Goal: Task Accomplishment & Management: Complete application form

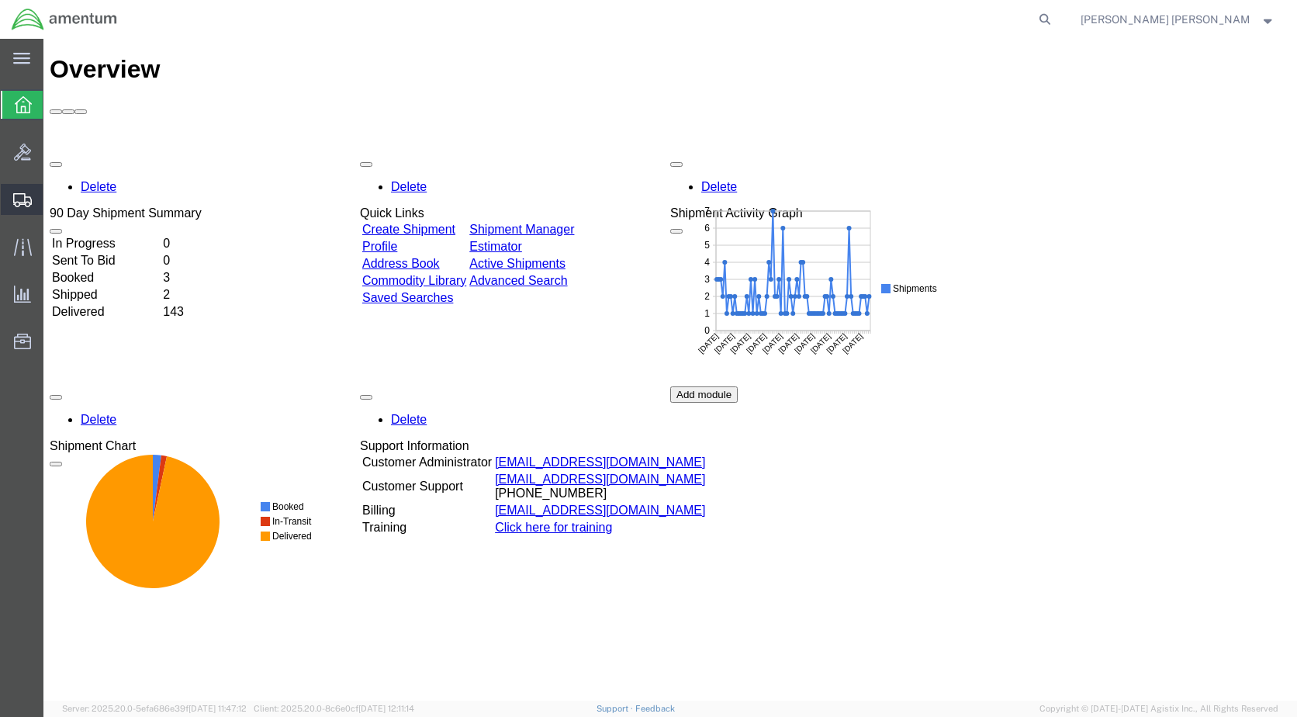
click at [0, 0] on span "Create Shipment" at bounding box center [0, 0] width 0 height 0
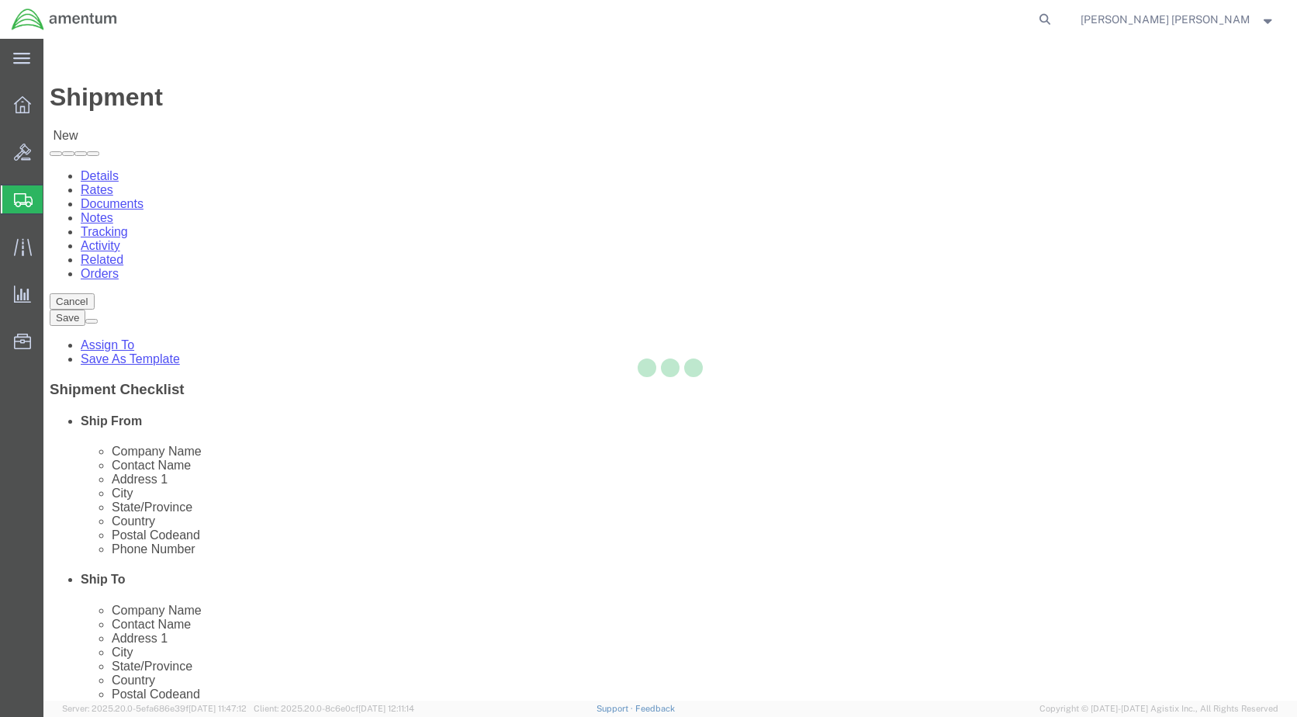
select select
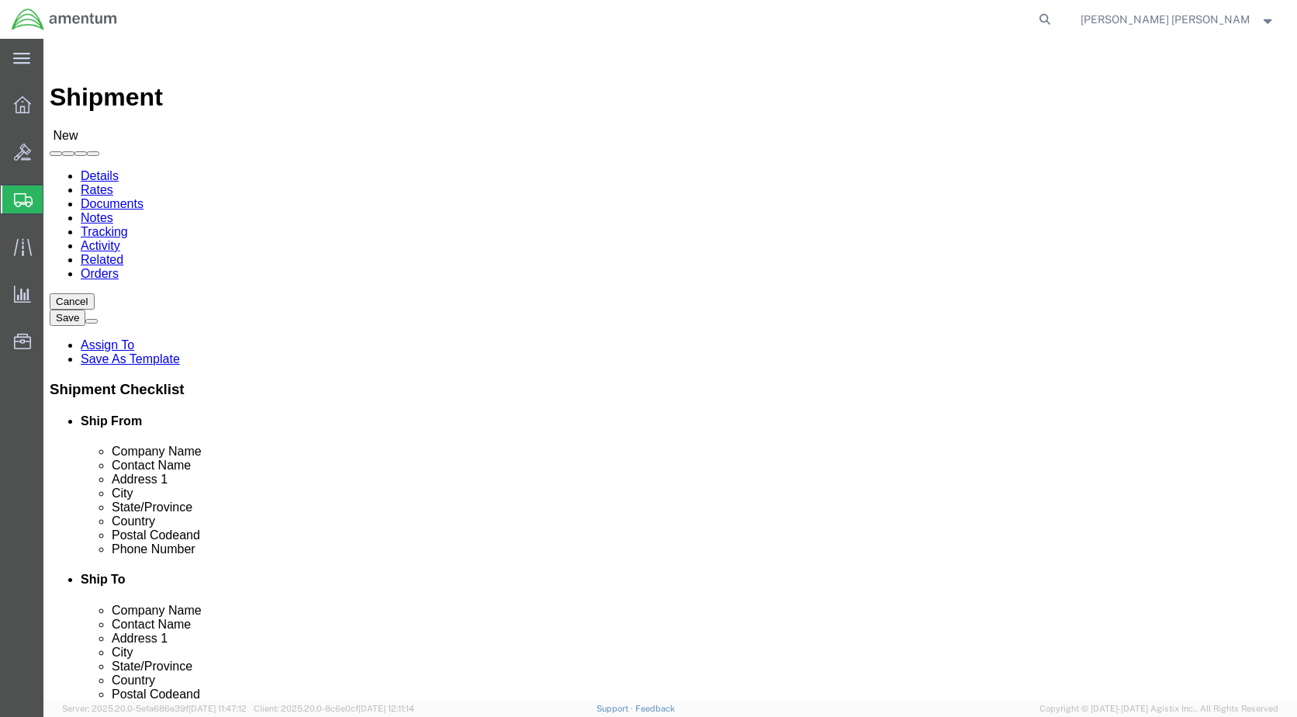
select select "MYPROFILE"
select select "CA"
select select "49946"
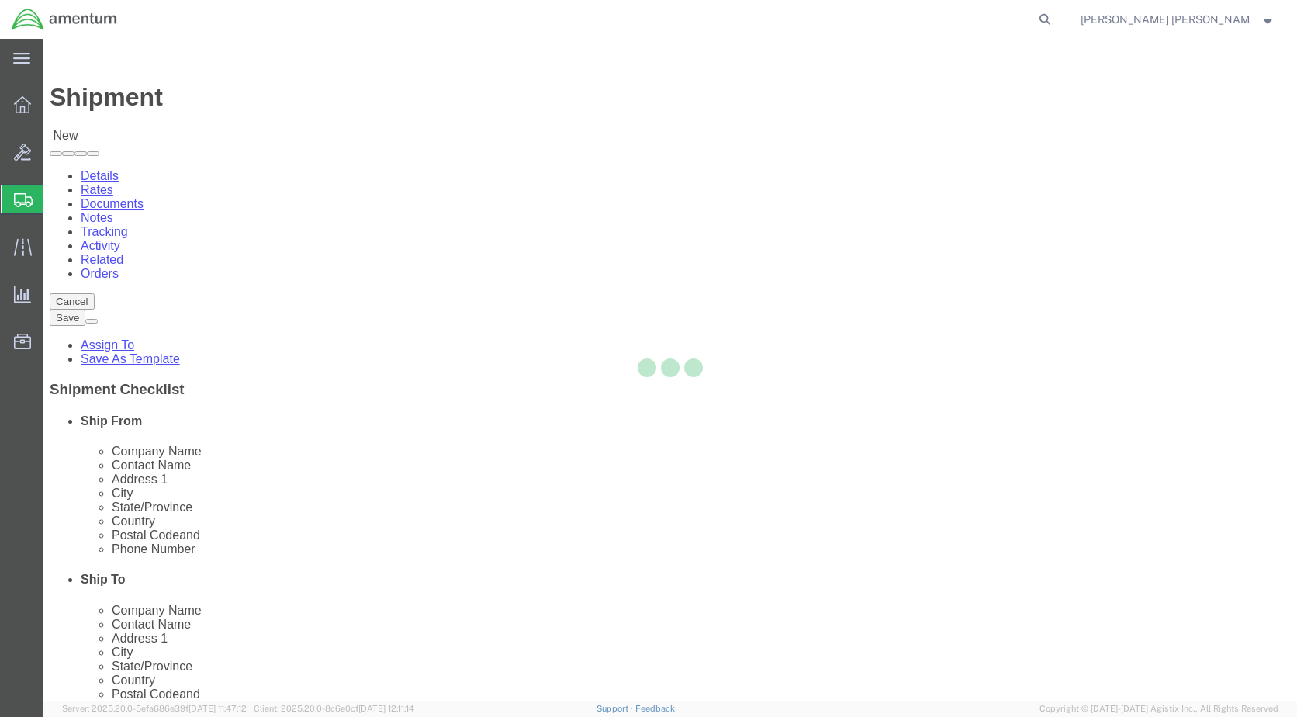
select select "CA"
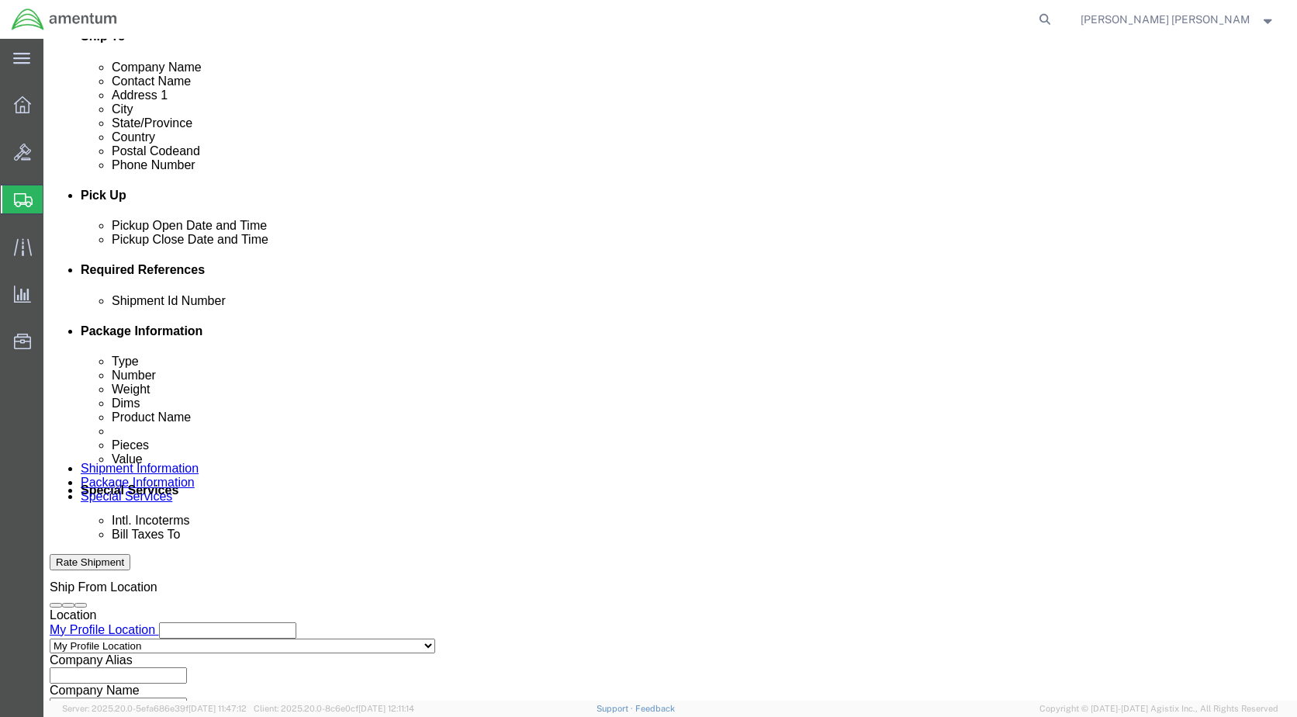
scroll to position [465, 0]
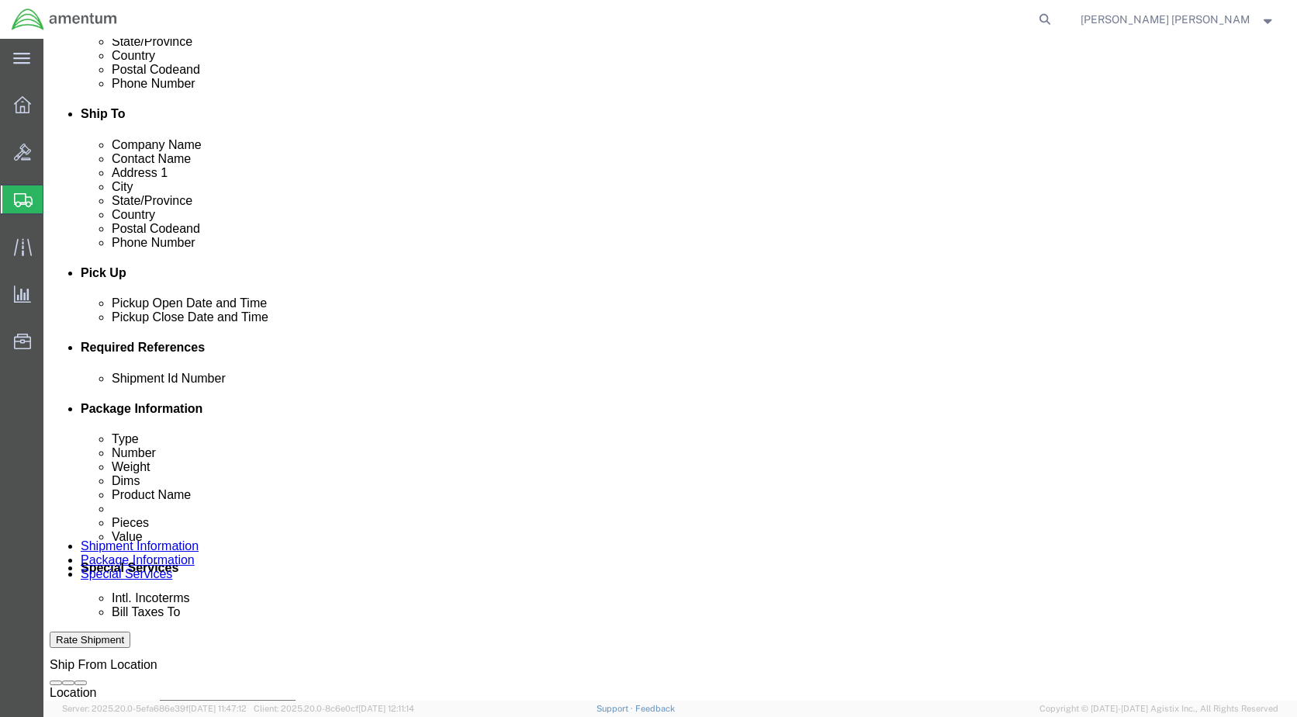
click input "text"
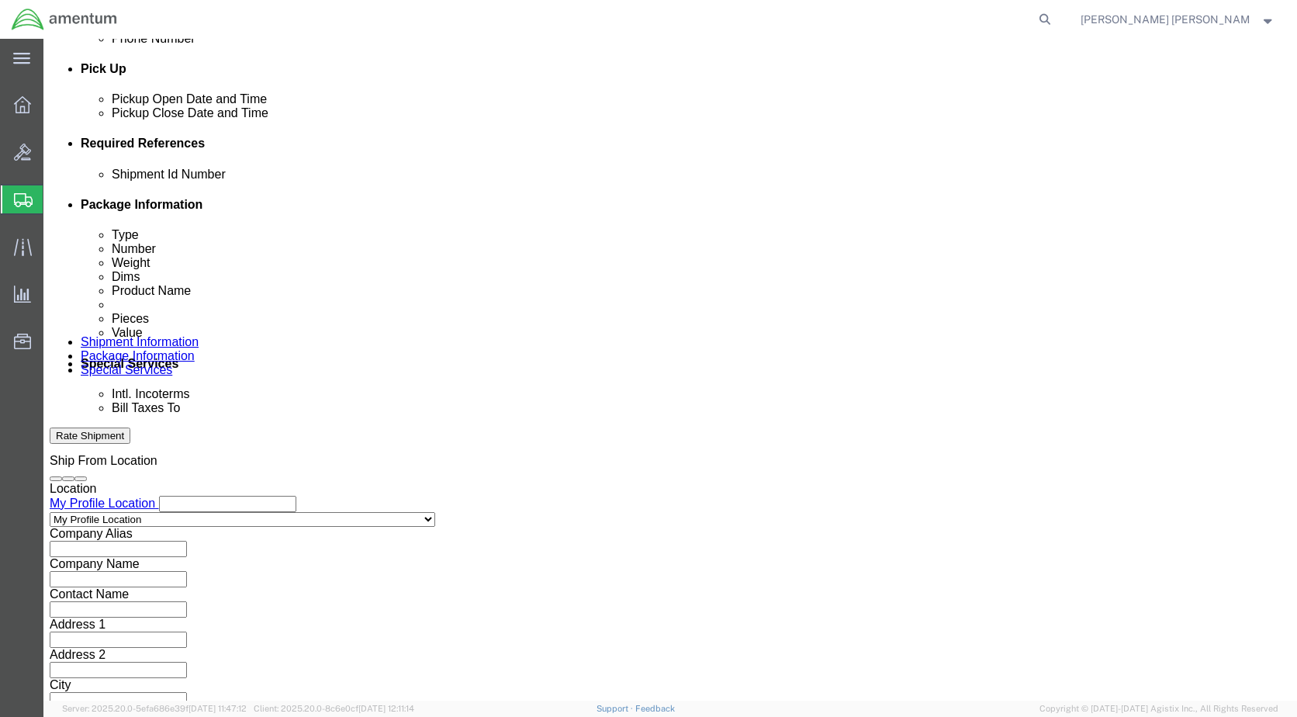
scroll to position [670, 0]
type input "1"
click button "Add reference"
click select "Select Account Type Activity ID Airline Appointment Number ASN Batch Request # …"
select select "DEPT"
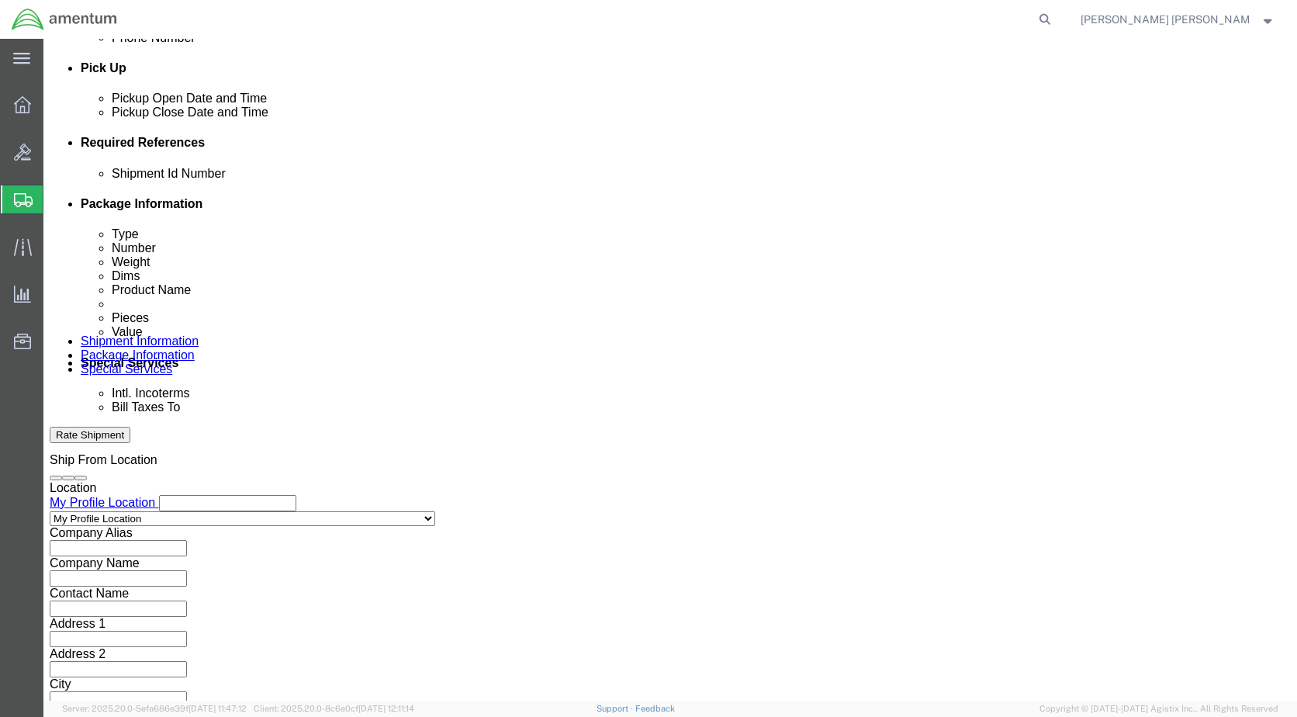
click select "Select Account Type Activity ID Airline Appointment Number ASN Batch Request # …"
click input "text"
type input "cbp"
click button "Add reference"
click select "Select Account Type Activity ID Airline Appointment Number ASN Batch Request # …"
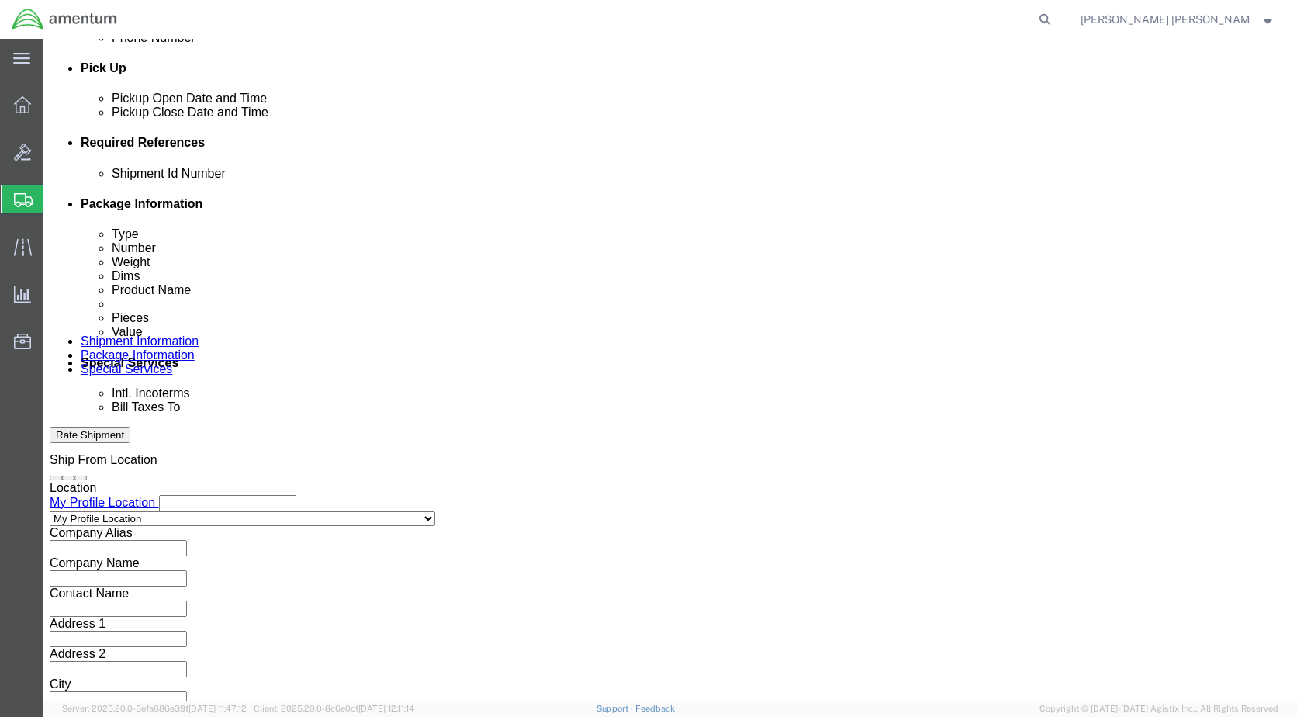
select select "PROJNUM"
click select "Select Account Type Activity ID Airline Appointment Number ASN Batch Request # …"
click input "text"
type input "6118.03.03.2219.000.wrs.0000"
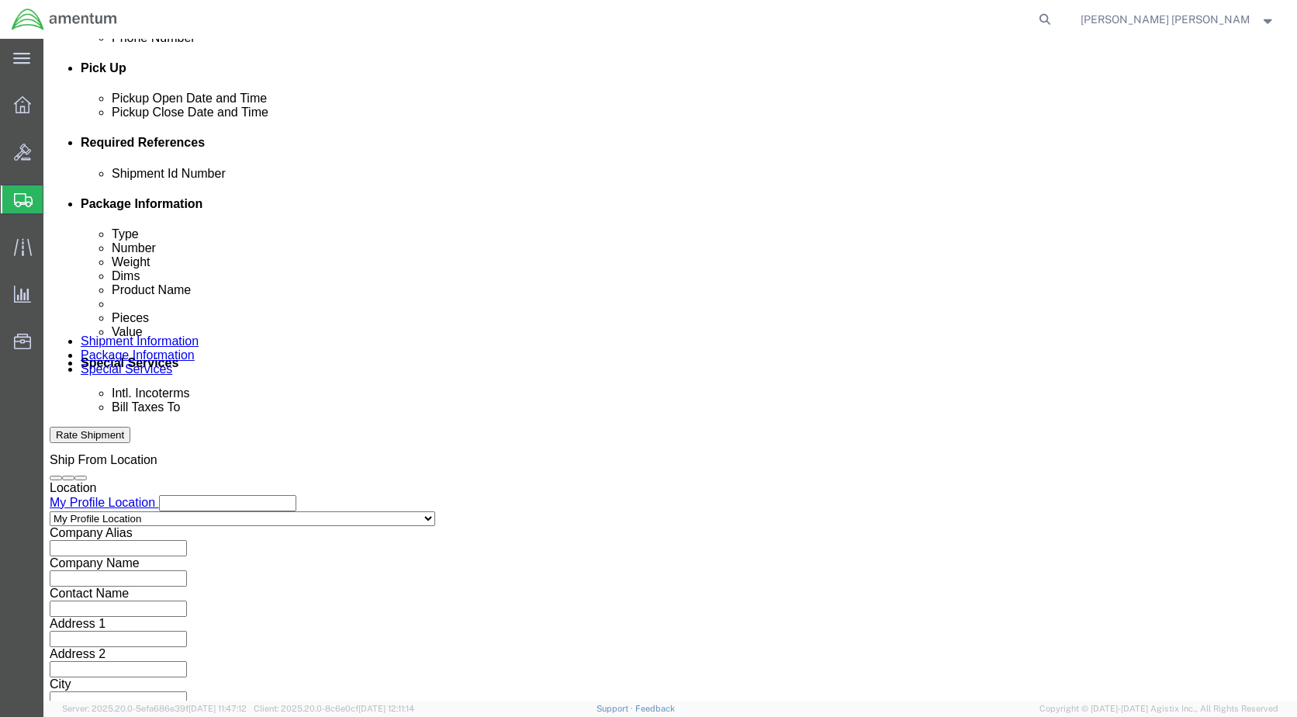
click button "Add reference"
drag, startPoint x: 146, startPoint y: 313, endPoint x: 143, endPoint y: 330, distance: 18.1
click select "Select Account Type Activity ID Airline Appointment Number ASN Batch Request # …"
select select "CUSTREF"
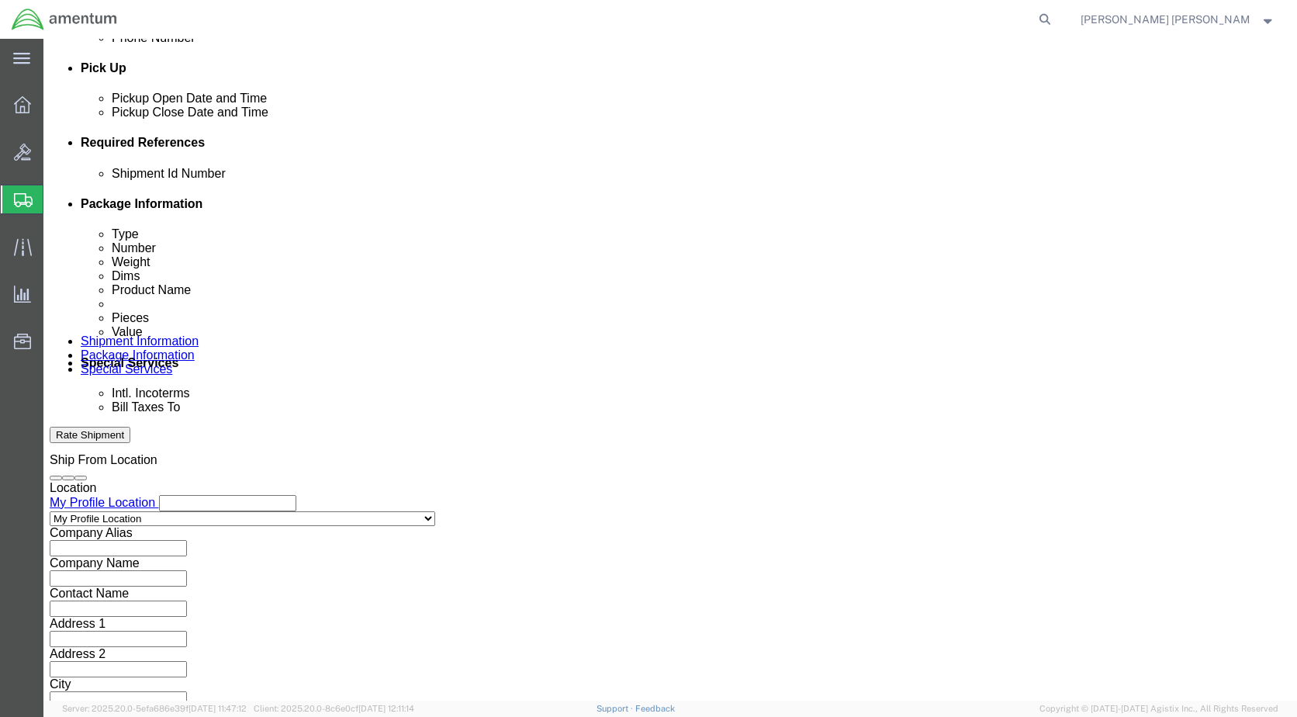
click select "Select Account Type Activity ID Airline Appointment Number ASN Batch Request # …"
click input "text"
drag, startPoint x: 260, startPoint y: 306, endPoint x: 165, endPoint y: 310, distance: 94.7
click div "Select Account Type Activity ID Airline Appointment Number ASN Batch Request # …"
type input "parts transfer"
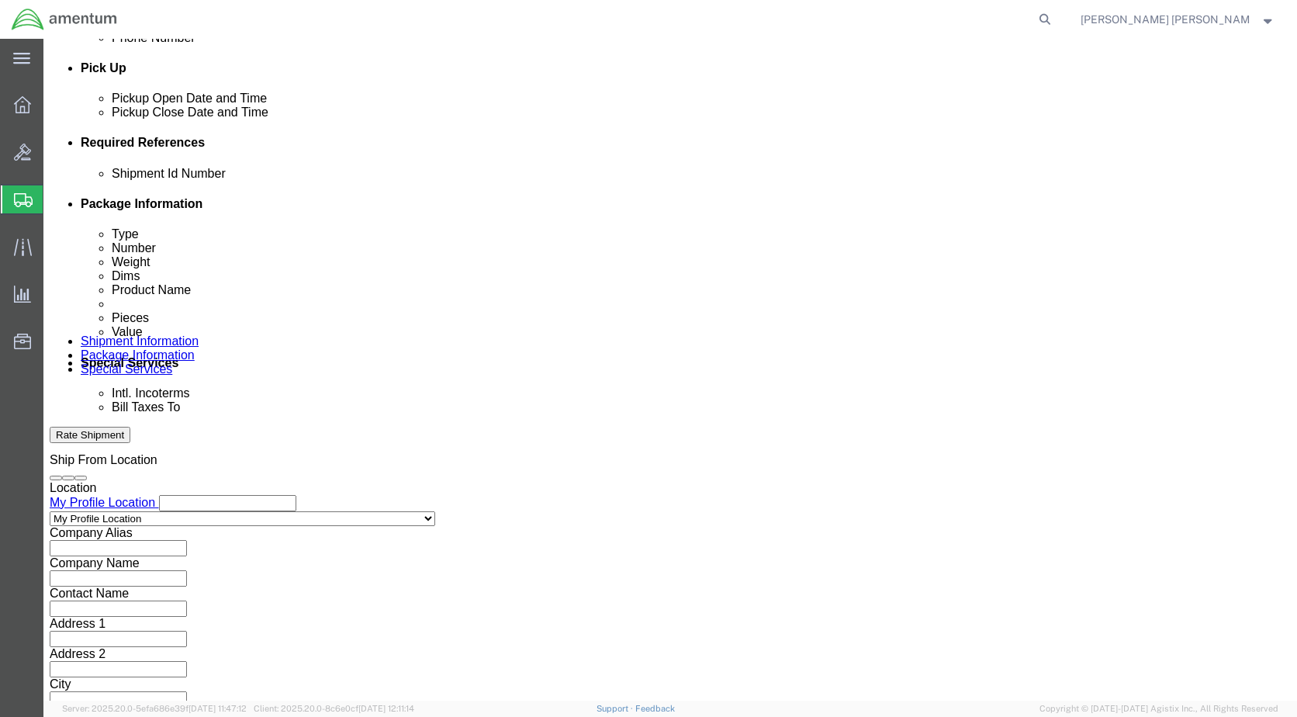
click div "Shipment Id Number 1 Select Account Type Activity ID Airline Appointment Number…"
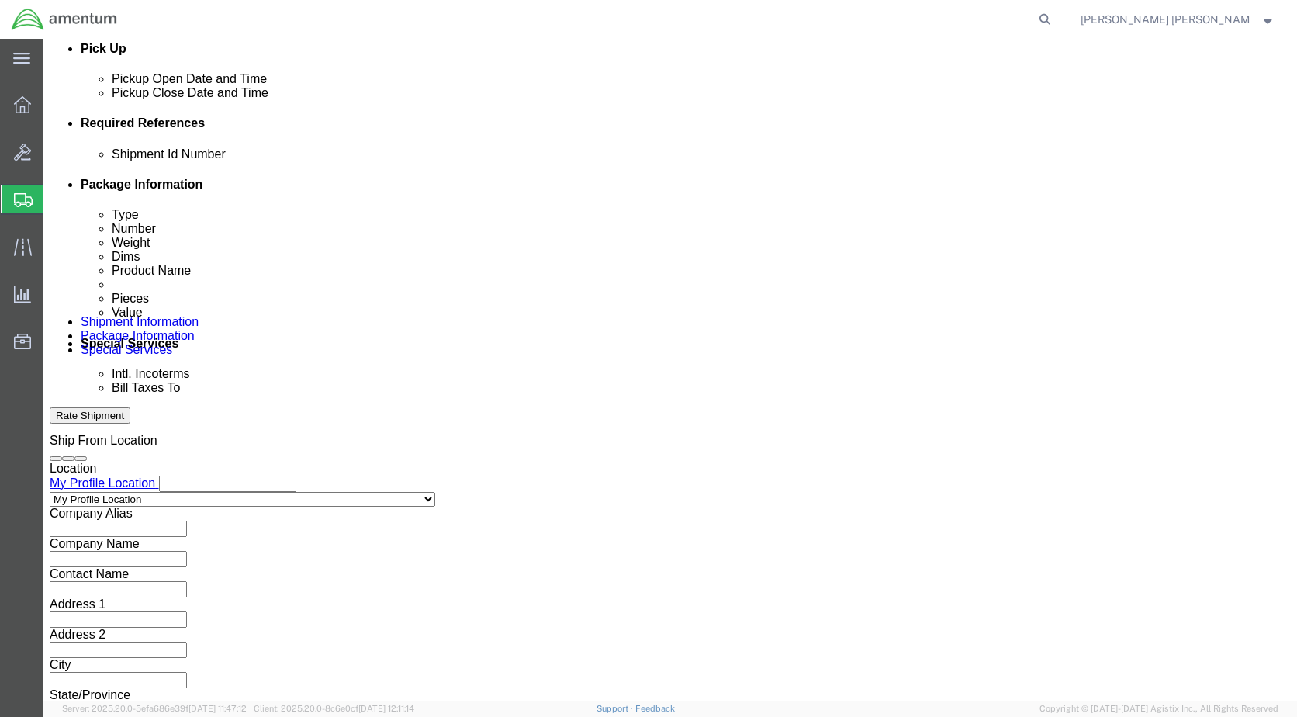
scroll to position [700, 0]
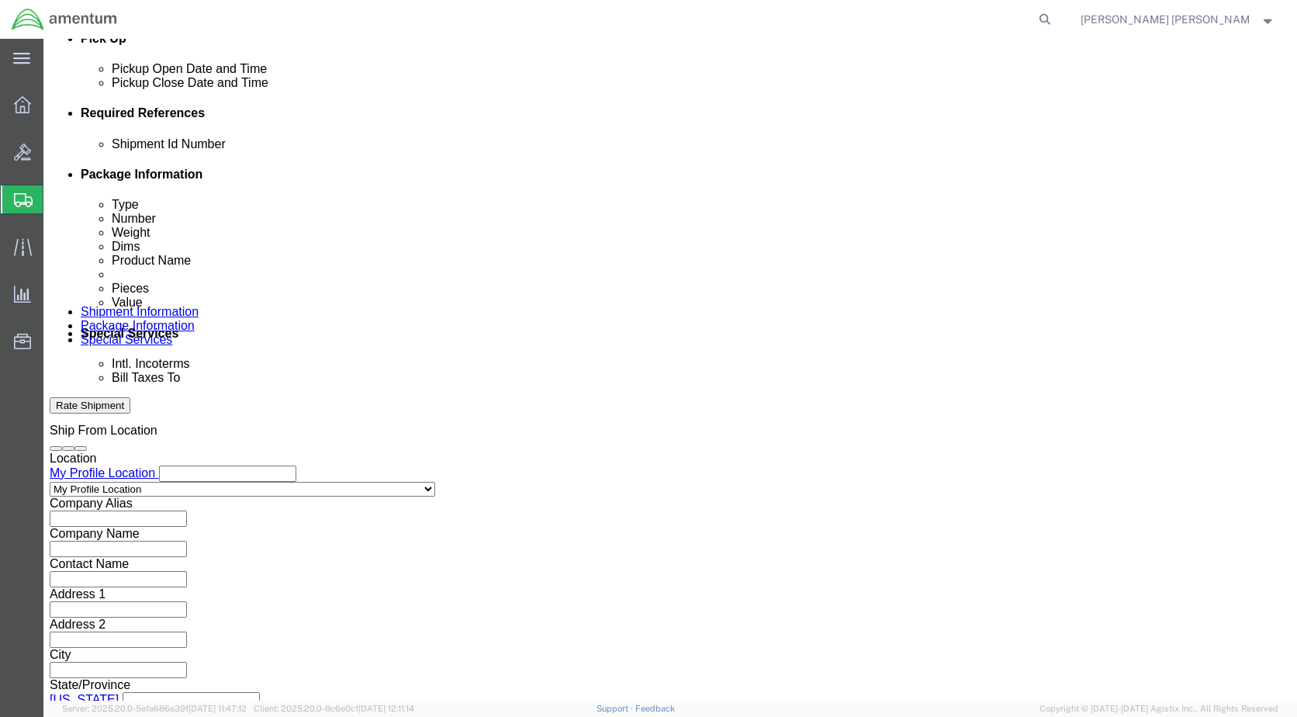
click button "Continue"
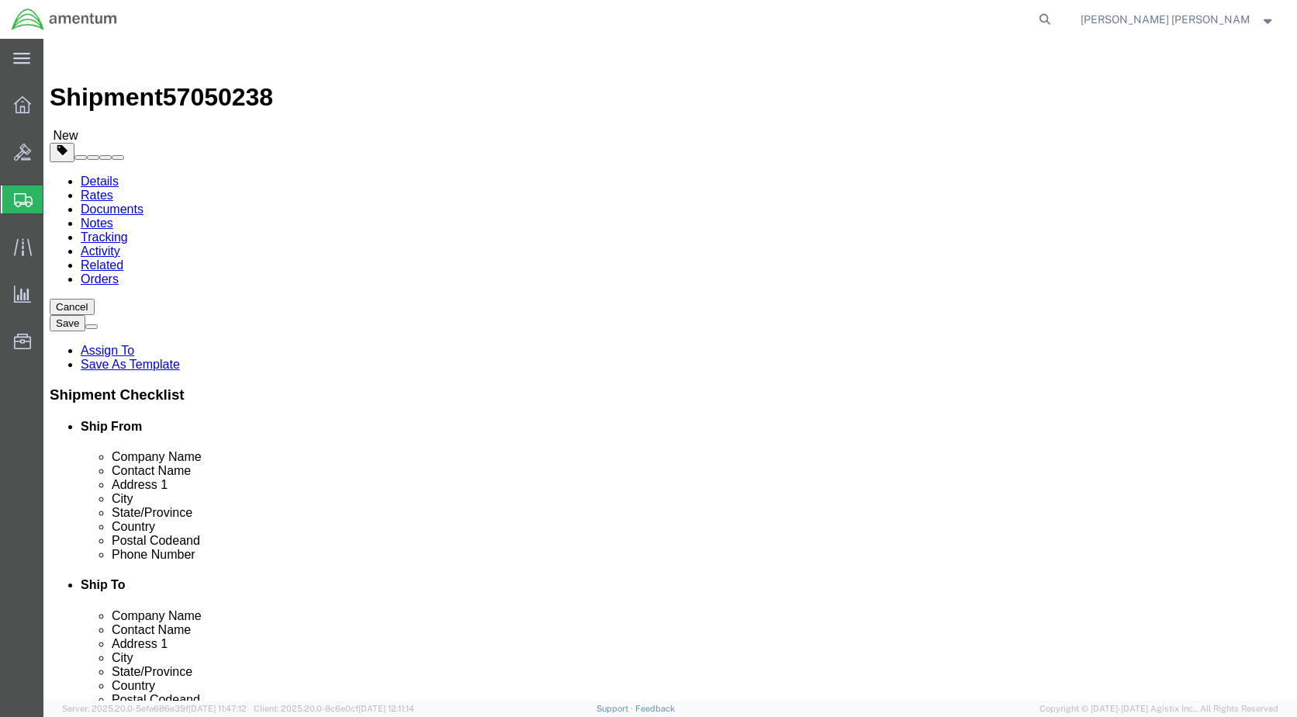
click select "Select BCK Boxes Bale(s) Basket(s) Bolt(s) Bottle(s) Buckets Bulk Bundle(s) Can…"
select select "ENV"
click select "Select BCK Boxes Bale(s) Basket(s) Bolt(s) Bottle(s) Buckets Bulk Bundle(s) Can…"
type input "9.50"
type input "12.50"
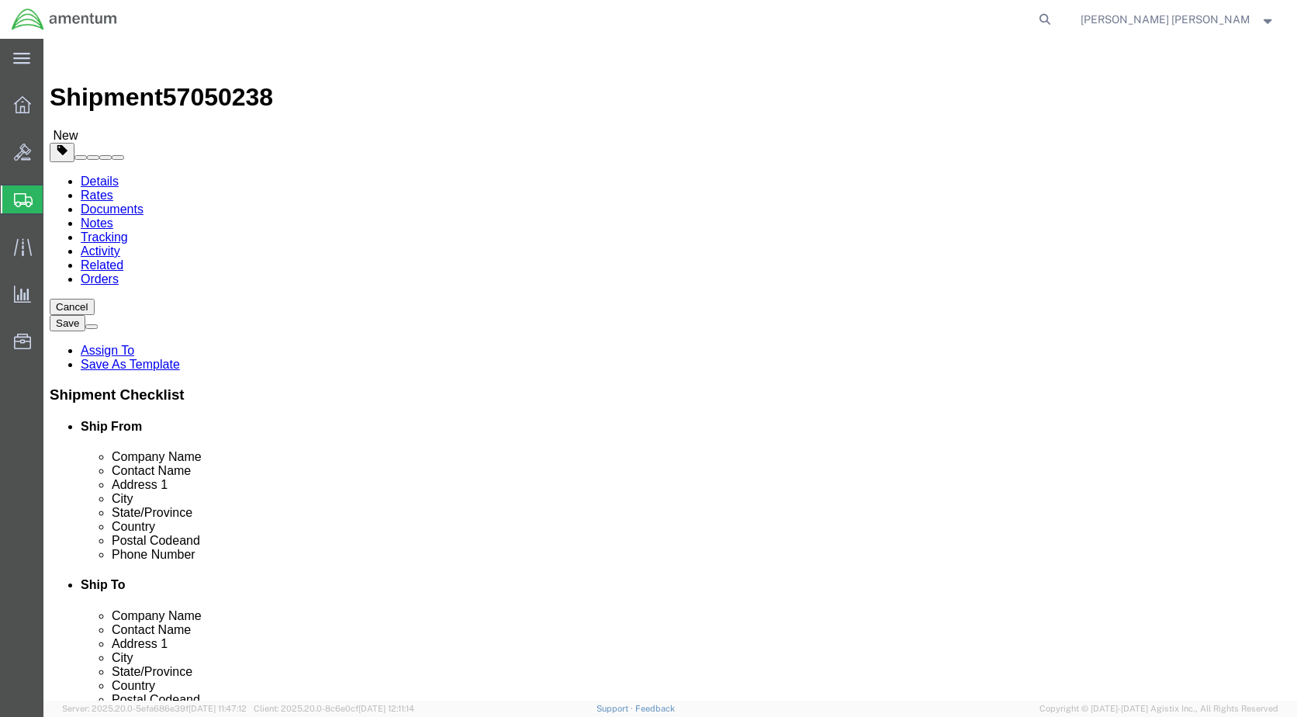
type input "0.25"
type input "1"
click link "Add Content"
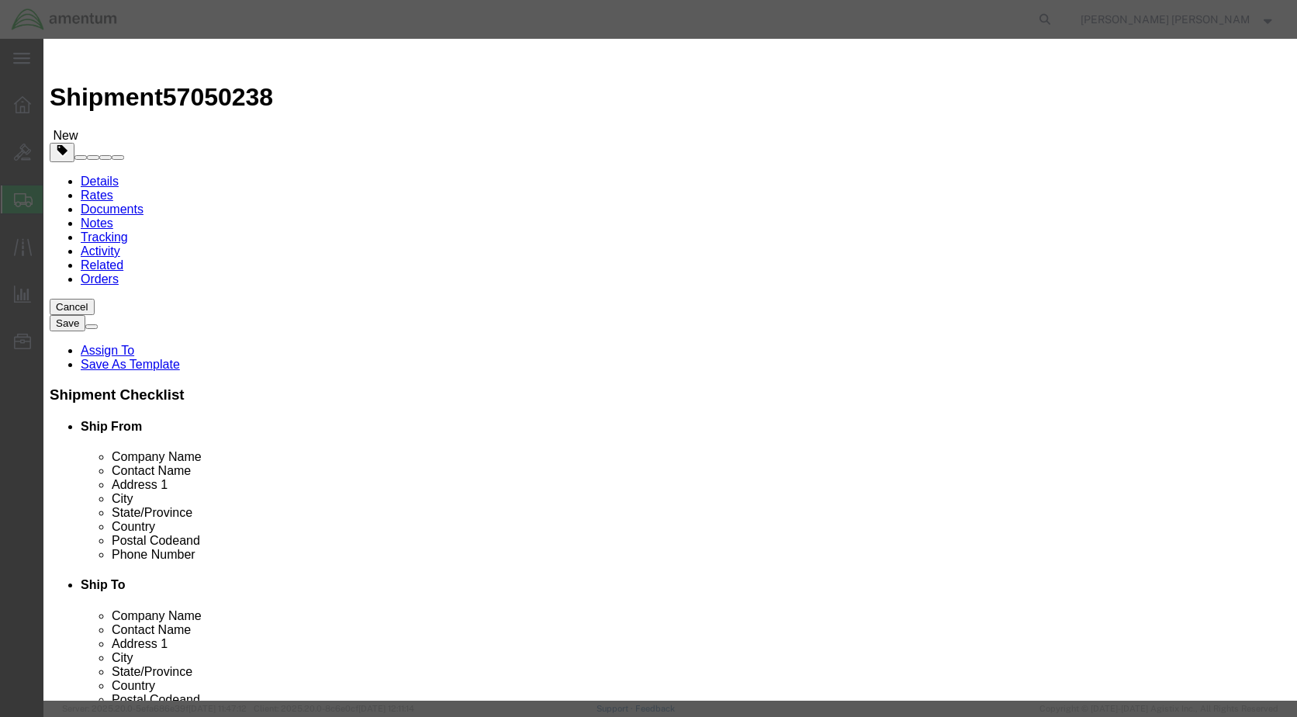
click input "text"
paste input "parts transfer"
type input "parts transfer"
click input "0"
type input "1"
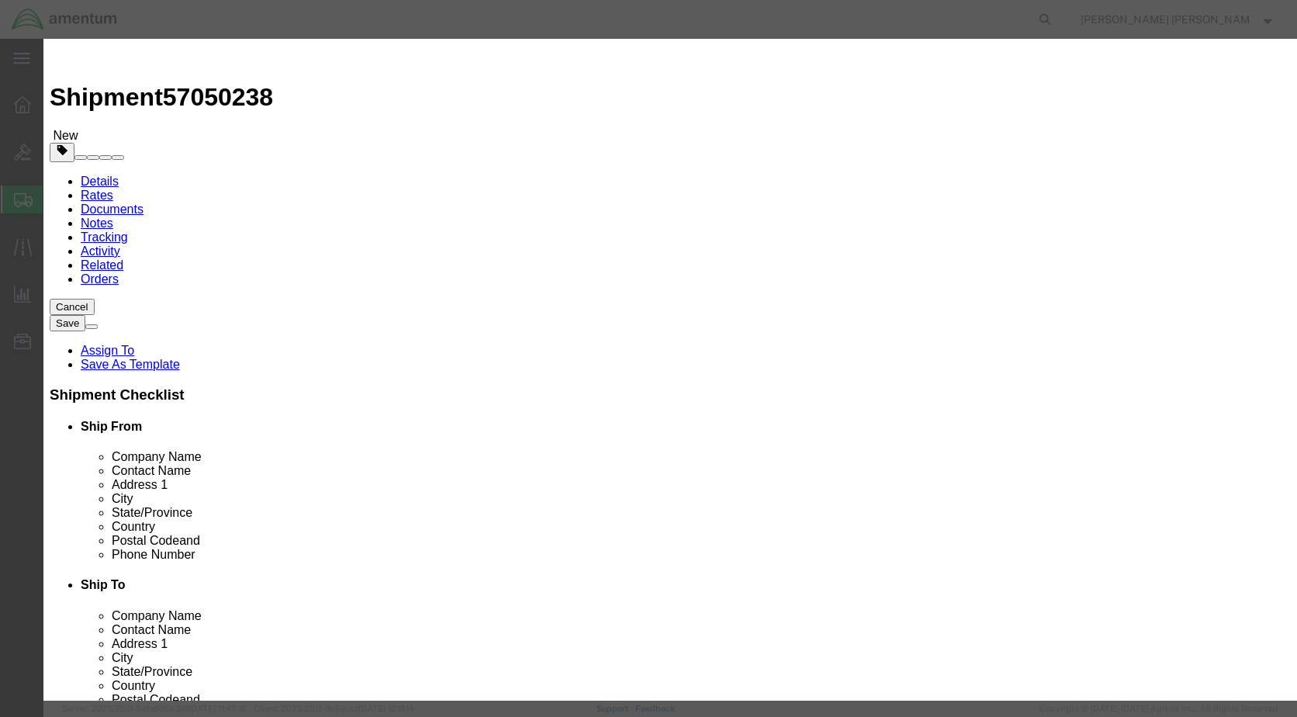
click input "text"
type input "100"
click button "Save & Close"
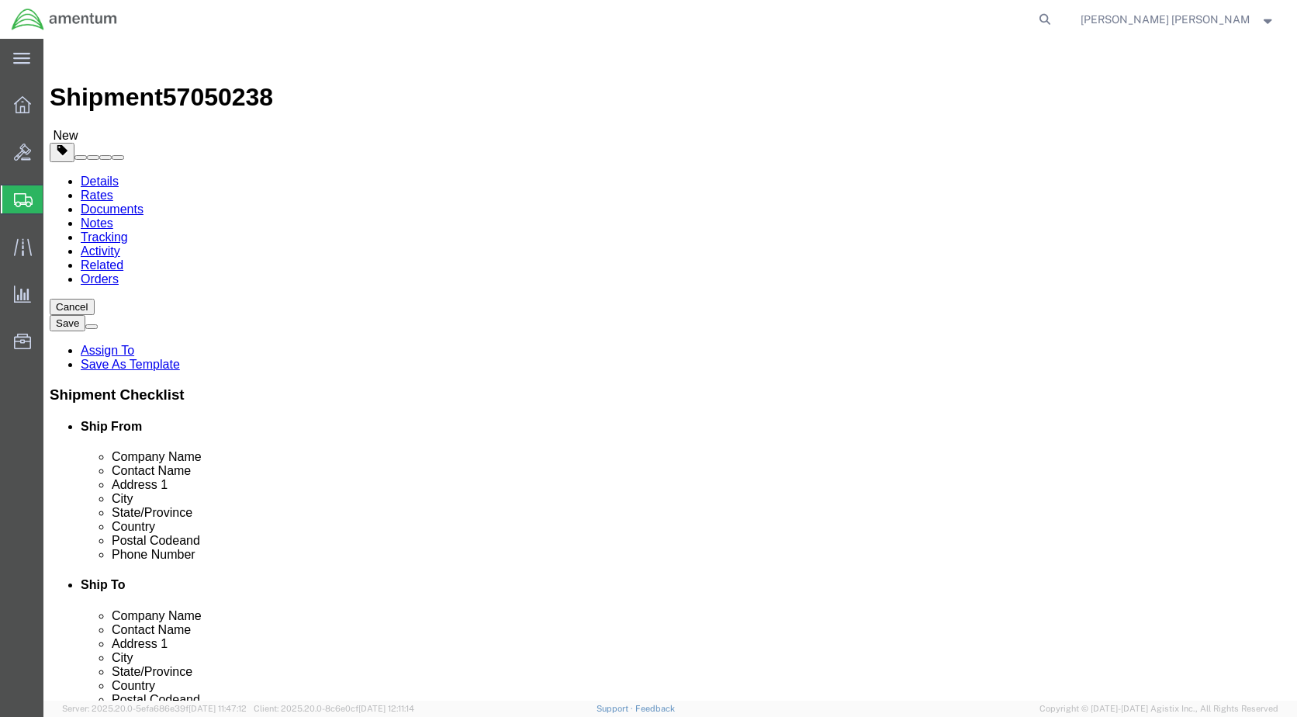
click button "Rate Shipment"
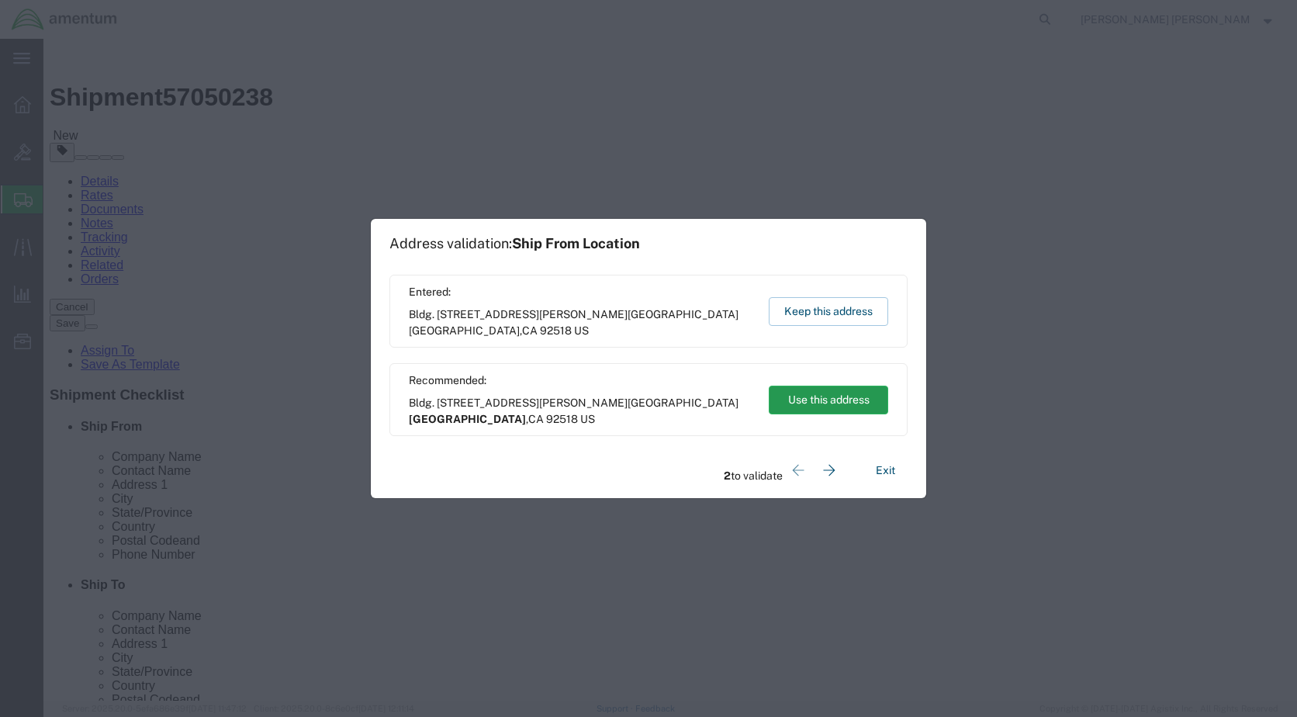
click at [846, 401] on button "Use this address" at bounding box center [828, 400] width 119 height 29
